Goal: Information Seeking & Learning: Learn about a topic

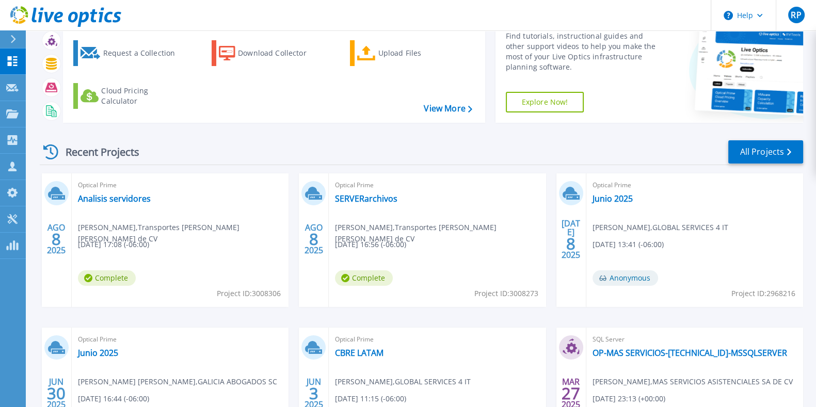
scroll to position [80, 0]
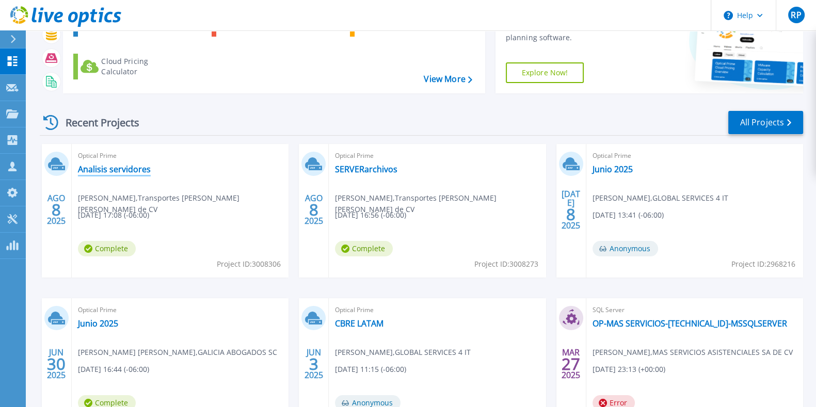
click at [106, 168] on link "Analisis servidores" at bounding box center [114, 169] width 73 height 10
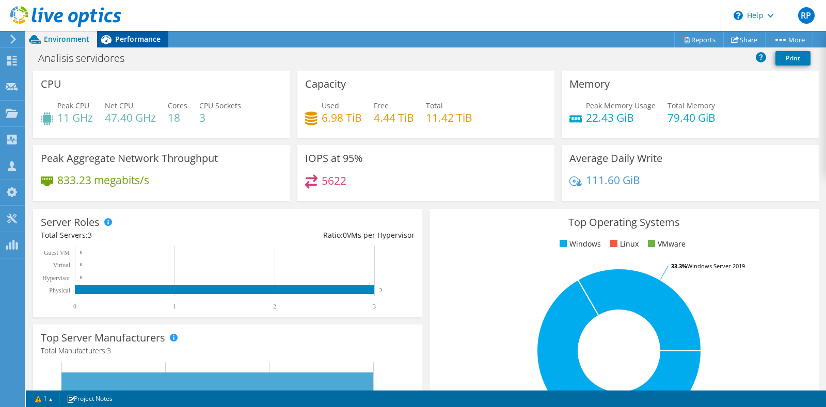
click at [134, 39] on span "Performance" at bounding box center [137, 39] width 45 height 10
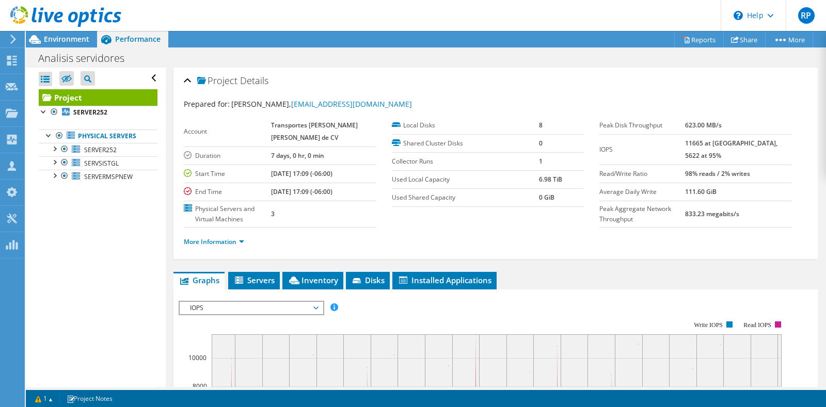
click at [65, 32] on div at bounding box center [60, 17] width 121 height 35
click at [65, 39] on span "Environment" at bounding box center [66, 39] width 45 height 10
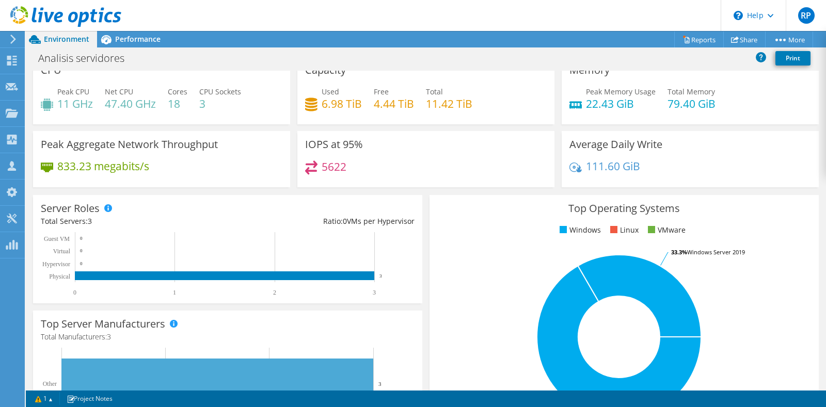
scroll to position [12, 0]
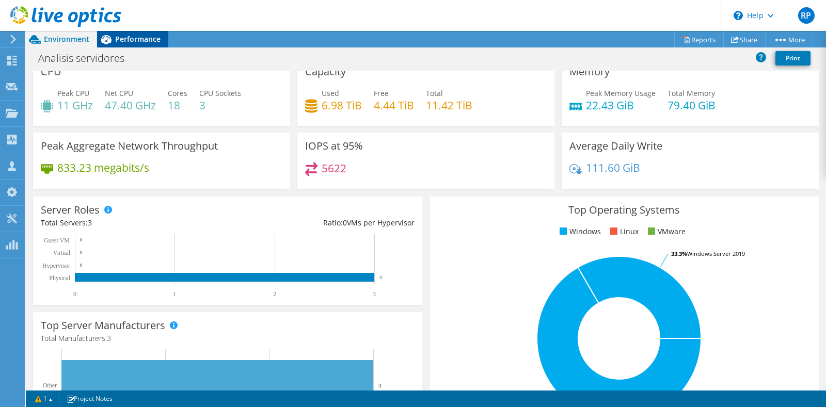
click at [129, 37] on span "Performance" at bounding box center [137, 39] width 45 height 10
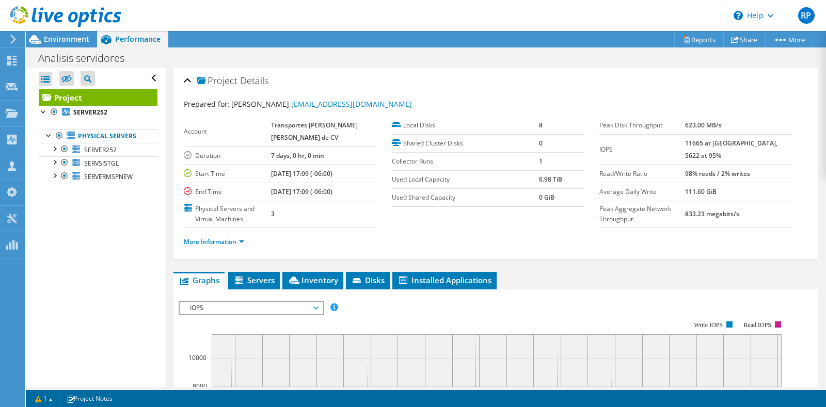
scroll to position [0, 0]
click at [67, 40] on span "Environment" at bounding box center [66, 39] width 45 height 10
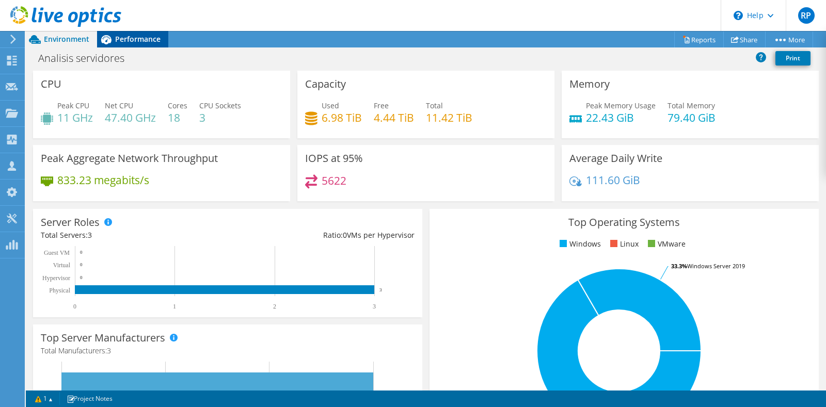
click at [123, 45] on div "Performance" at bounding box center [132, 39] width 71 height 17
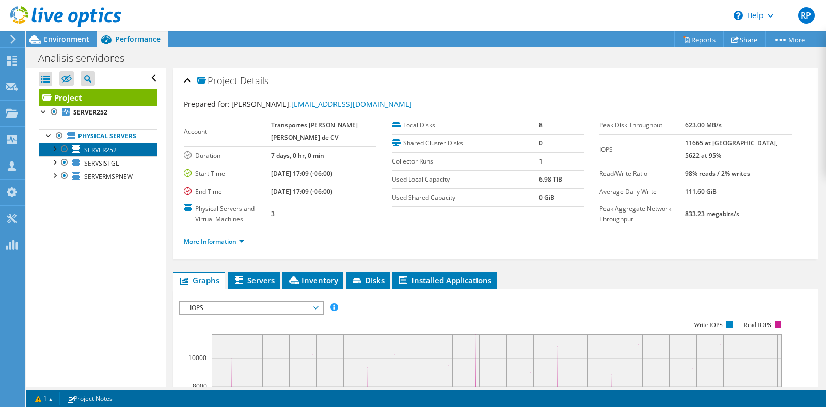
click at [100, 154] on span "SERVER252" at bounding box center [100, 150] width 33 height 9
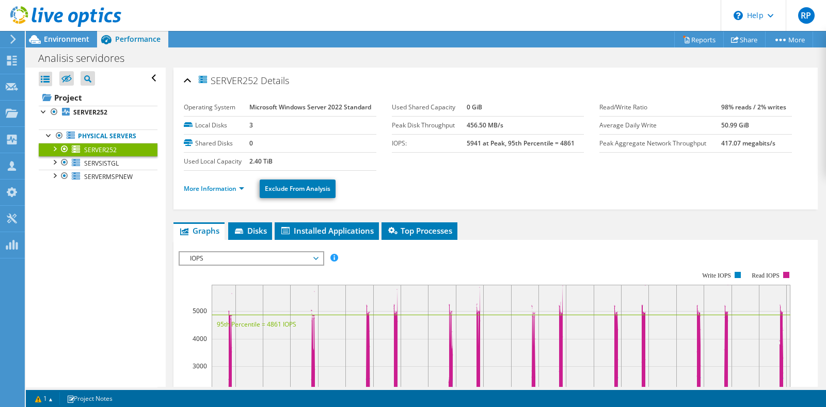
click at [237, 193] on li "More Information" at bounding box center [217, 188] width 67 height 11
click at [238, 189] on link "More Information" at bounding box center [214, 188] width 60 height 9
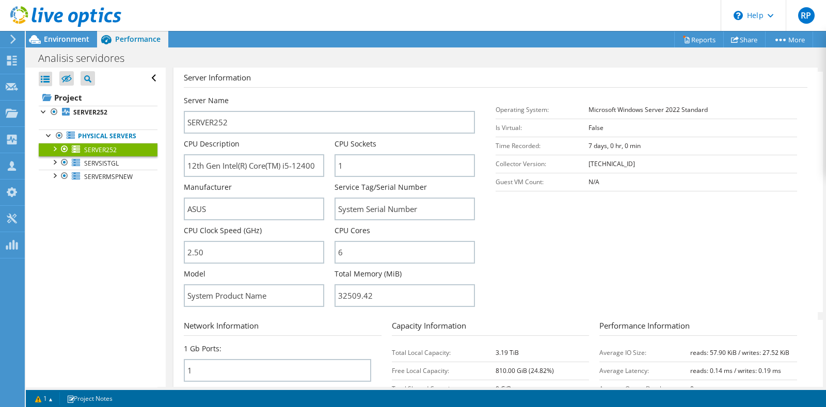
scroll to position [152, 0]
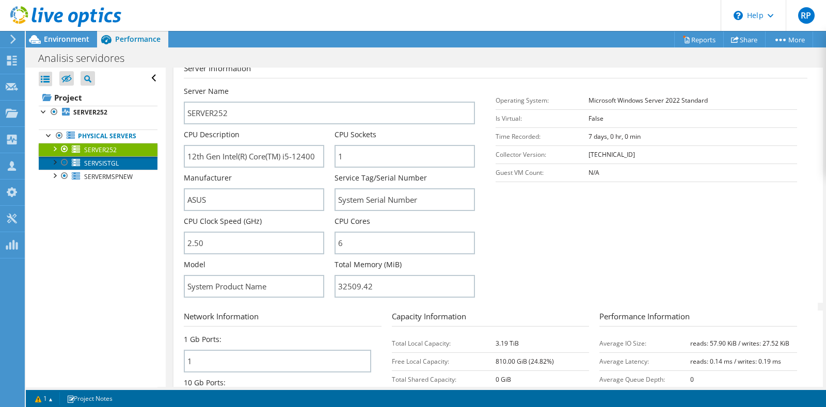
click at [105, 168] on span "SERVSISTGL" at bounding box center [101, 163] width 35 height 9
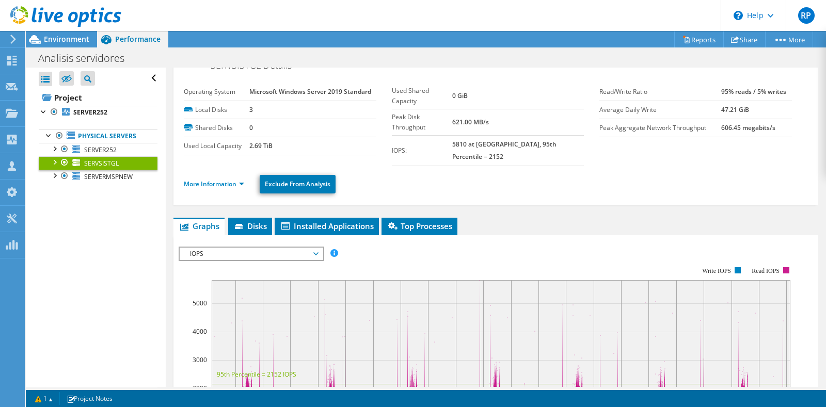
scroll to position [0, 0]
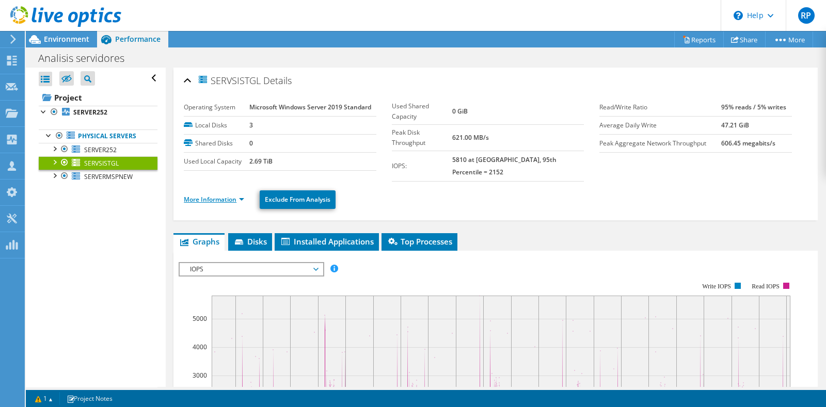
click at [243, 195] on link "More Information" at bounding box center [214, 199] width 60 height 9
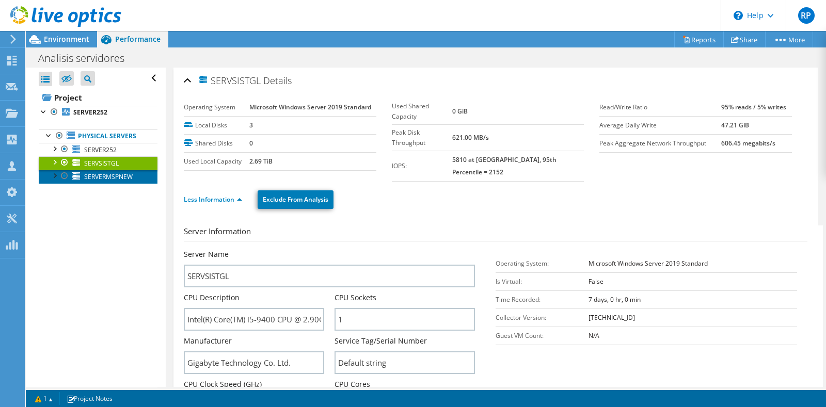
click at [97, 181] on span "SERVERMSPNEW" at bounding box center [108, 176] width 49 height 9
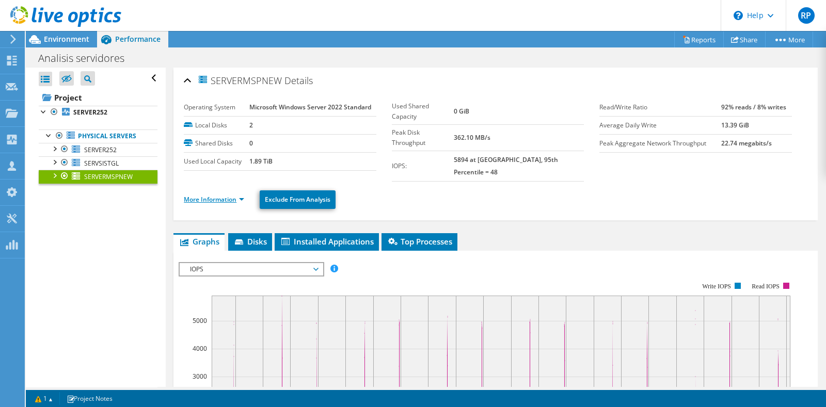
click at [235, 195] on link "More Information" at bounding box center [214, 199] width 60 height 9
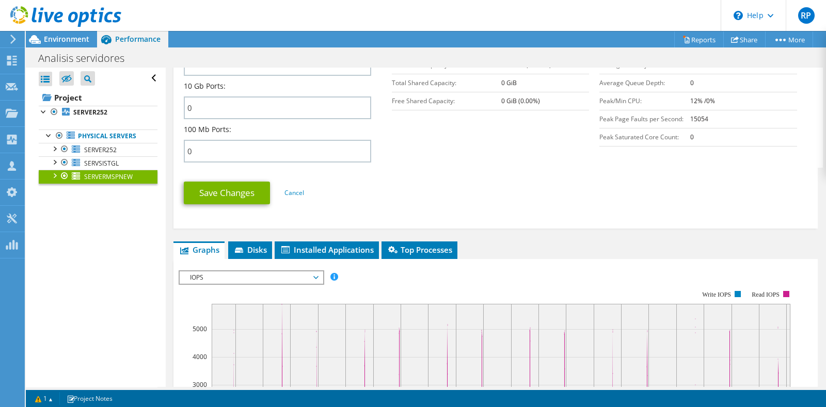
scroll to position [547, 0]
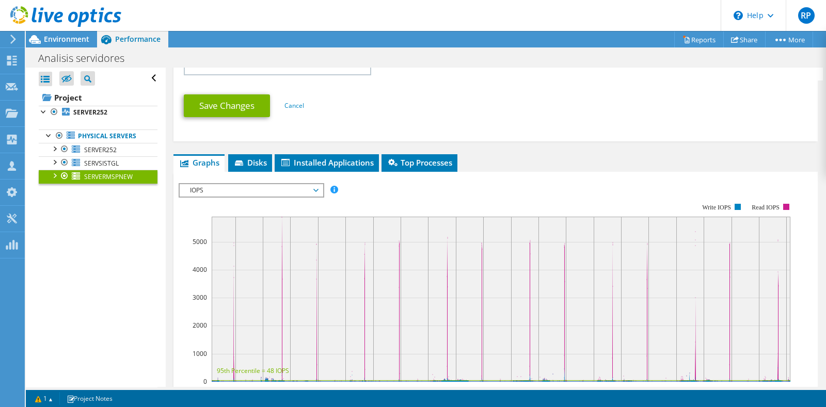
click at [317, 184] on span "IOPS" at bounding box center [251, 190] width 133 height 12
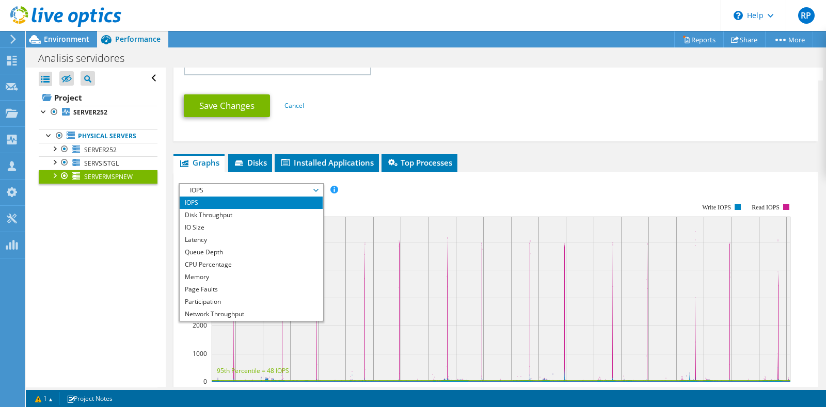
scroll to position [37, 0]
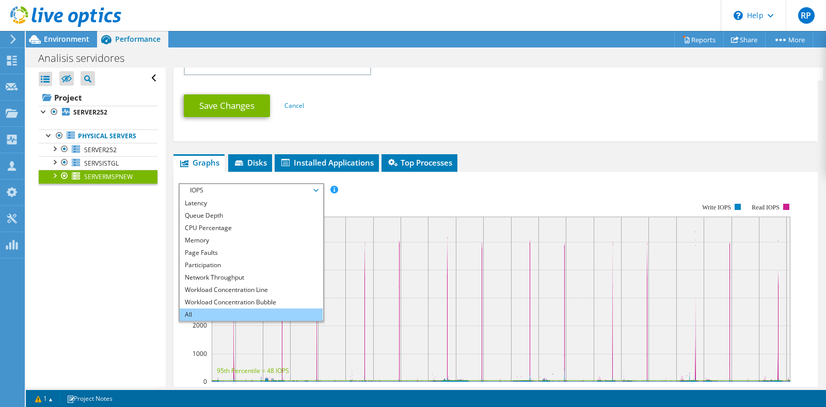
click at [242, 309] on li "All" at bounding box center [251, 315] width 143 height 12
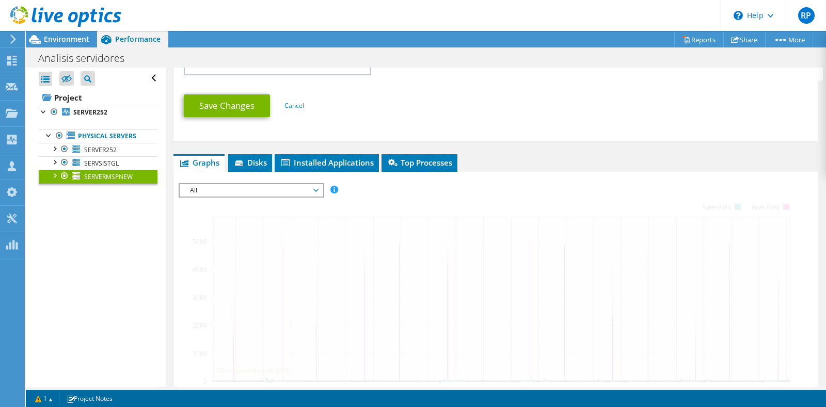
click at [570, 154] on ul "Graphs Servers Inventory Hypervisor Disks Cluster Disks Installed Applications" at bounding box center [495, 163] width 644 height 18
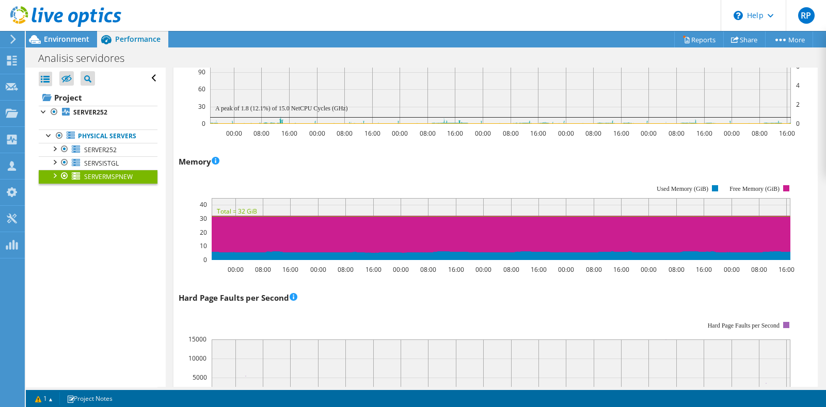
scroll to position [1411, 0]
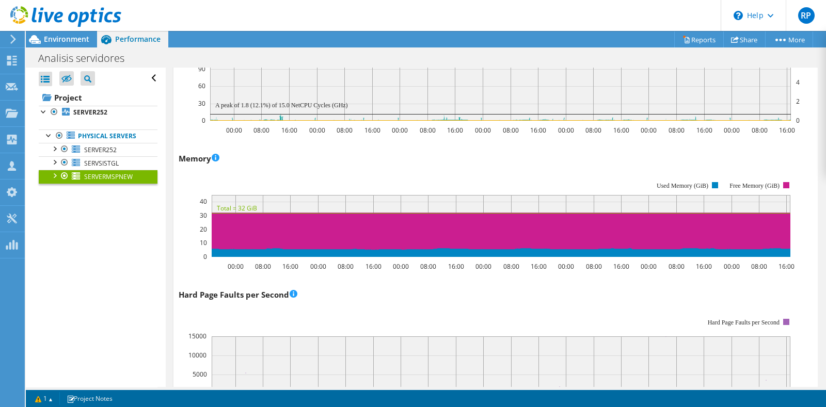
click at [198, 168] on rect at bounding box center [487, 219] width 616 height 103
click at [95, 168] on span "SERVSISTGL" at bounding box center [101, 163] width 35 height 9
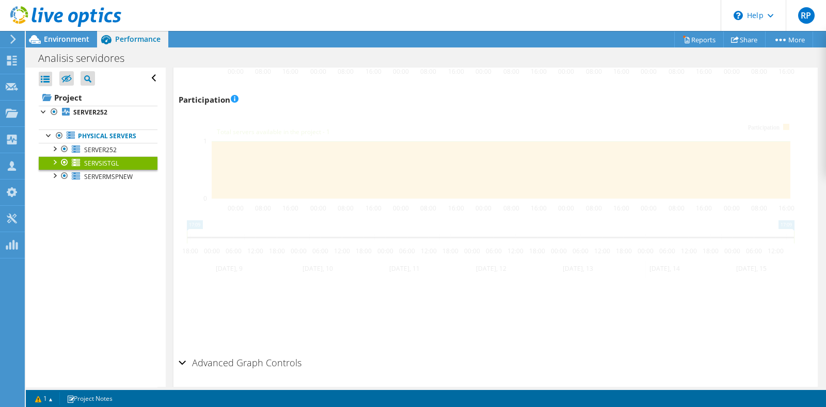
scroll to position [945, 0]
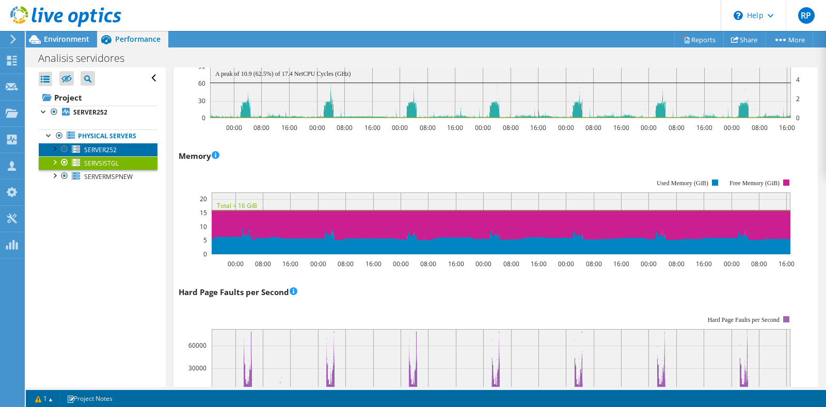
click at [90, 154] on span "SERVER252" at bounding box center [100, 150] width 33 height 9
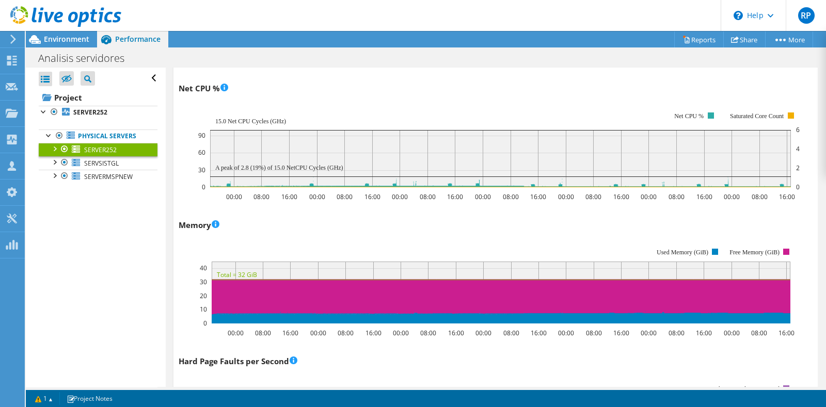
scroll to position [14, 0]
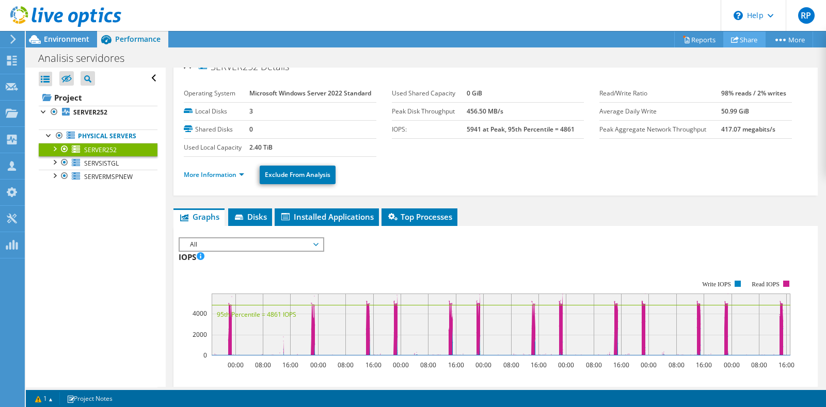
click at [731, 42] on icon at bounding box center [735, 40] width 8 height 8
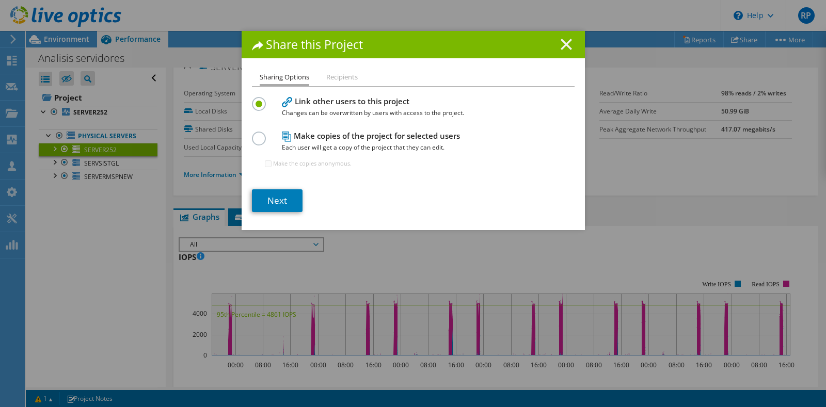
click at [565, 45] on icon at bounding box center [566, 44] width 11 height 11
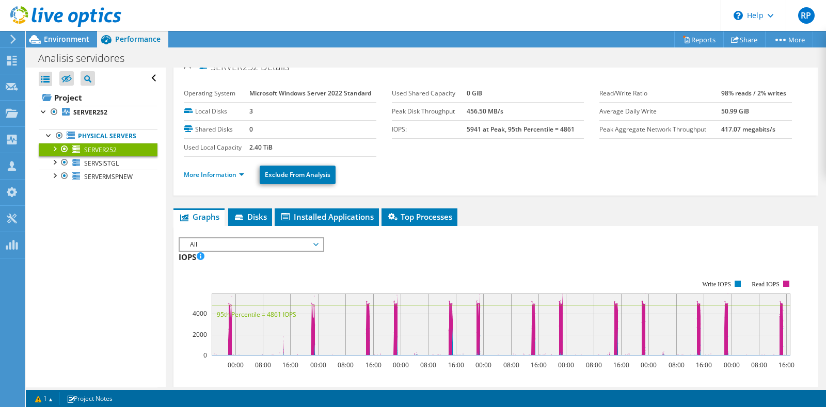
scroll to position [0, 0]
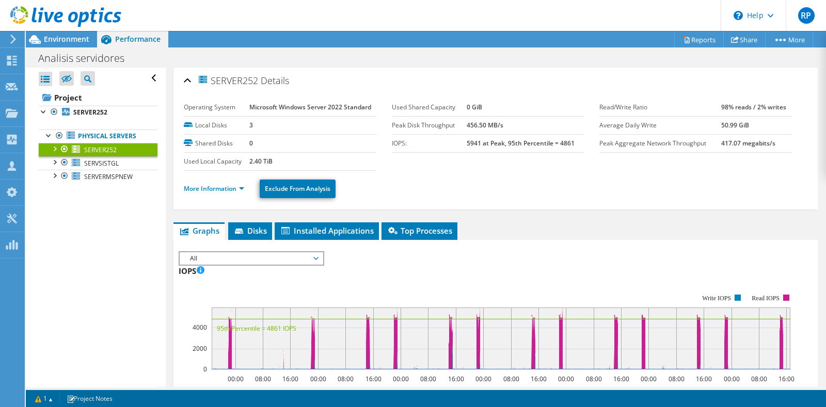
click at [565, 55] on div "Analisis servidores Print" at bounding box center [426, 58] width 800 height 19
click at [52, 42] on span "Environment" at bounding box center [66, 39] width 45 height 10
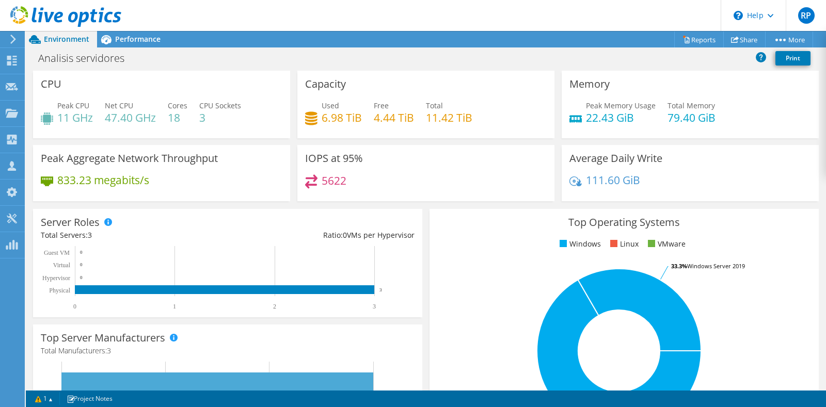
click at [466, 56] on div "Analisis servidores Print" at bounding box center [426, 58] width 800 height 19
